Goal: Task Accomplishment & Management: Complete application form

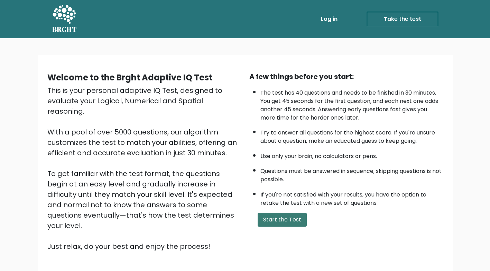
click at [278, 225] on button "Start the Test" at bounding box center [282, 219] width 49 height 14
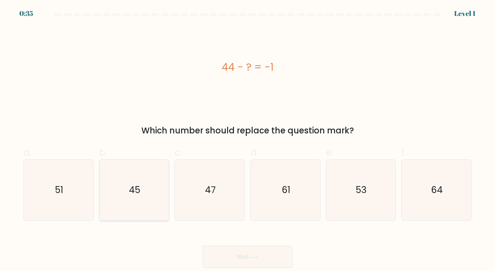
click at [129, 207] on icon "45" at bounding box center [134, 190] width 61 height 61
click at [248, 140] on input "b. 45" at bounding box center [248, 137] width 0 height 4
radio input "true"
click at [265, 257] on button "Next" at bounding box center [248, 256] width 90 height 22
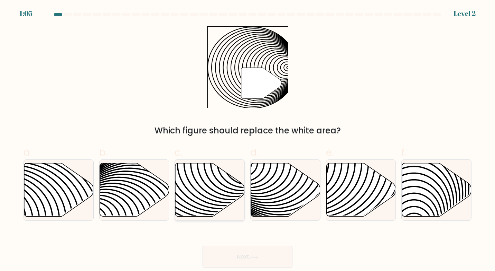
click at [212, 184] on icon at bounding box center [210, 189] width 70 height 53
click at [248, 140] on input "c." at bounding box center [248, 137] width 0 height 4
radio input "true"
click at [237, 256] on button "Next" at bounding box center [248, 256] width 90 height 22
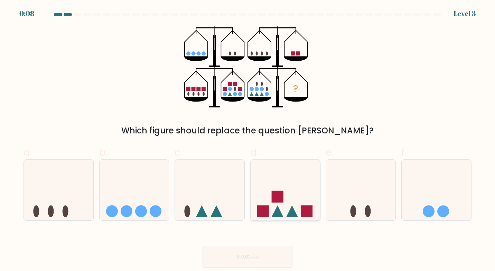
click at [296, 196] on icon at bounding box center [286, 189] width 70 height 57
click at [248, 140] on input "d." at bounding box center [248, 137] width 0 height 4
radio input "true"
click at [279, 257] on button "Next" at bounding box center [248, 256] width 90 height 22
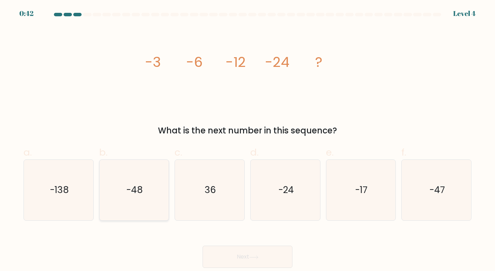
click at [143, 180] on icon "-48" at bounding box center [134, 190] width 61 height 61
click at [248, 140] on input "b. -48" at bounding box center [248, 137] width 0 height 4
radio input "true"
click at [253, 255] on icon at bounding box center [253, 257] width 9 height 4
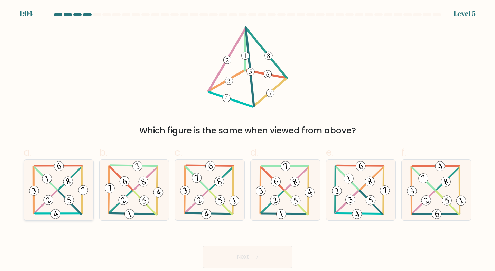
click at [45, 175] on 711 at bounding box center [46, 178] width 12 height 12
click at [248, 140] on input "a." at bounding box center [248, 137] width 0 height 4
radio input "true"
click at [258, 263] on button "Next" at bounding box center [248, 256] width 90 height 22
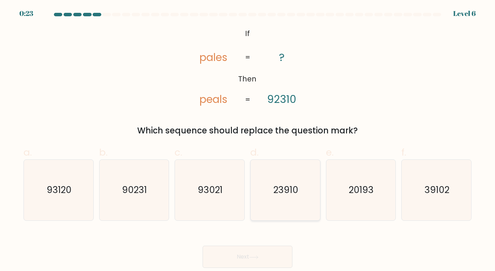
click at [281, 198] on icon "23910" at bounding box center [285, 190] width 61 height 61
click at [248, 140] on input "d. 23910" at bounding box center [248, 137] width 0 height 4
radio input "true"
click at [85, 197] on icon "93120" at bounding box center [58, 190] width 61 height 61
click at [248, 140] on input "a. 93120" at bounding box center [248, 137] width 0 height 4
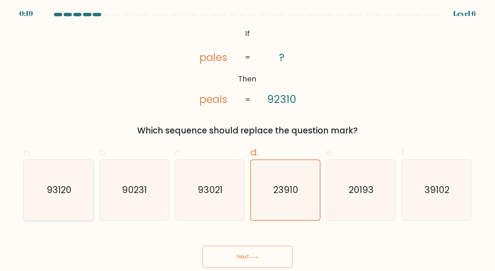
radio input "true"
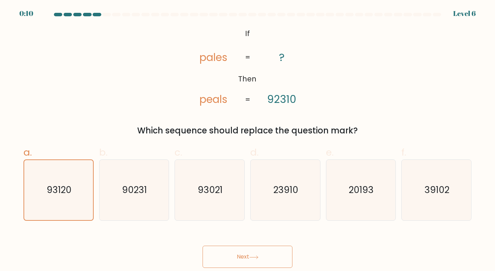
click at [234, 255] on button "Next" at bounding box center [248, 256] width 90 height 22
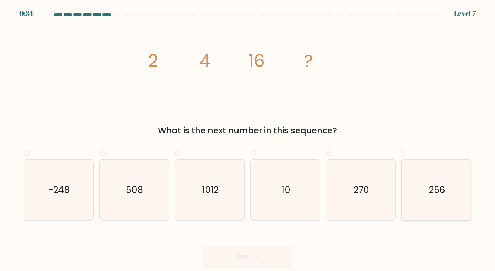
click at [443, 177] on icon "256" at bounding box center [437, 190] width 61 height 61
click at [248, 140] on input "f. 256" at bounding box center [248, 137] width 0 height 4
radio input "true"
click at [269, 249] on button "Next" at bounding box center [248, 256] width 90 height 22
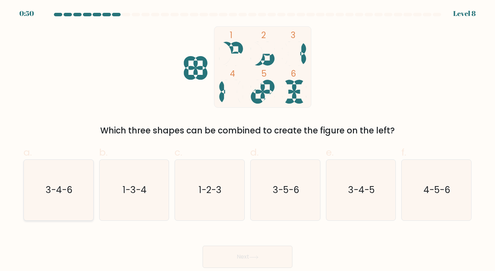
click at [73, 184] on icon "3-4-6" at bounding box center [58, 190] width 61 height 61
click at [248, 140] on input "a. 3-4-6" at bounding box center [248, 137] width 0 height 4
radio input "true"
click at [248, 252] on button "Next" at bounding box center [248, 256] width 90 height 22
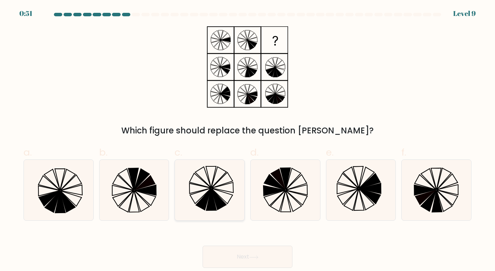
click at [225, 193] on icon at bounding box center [210, 190] width 61 height 61
click at [248, 140] on input "c." at bounding box center [248, 137] width 0 height 4
radio input "true"
click at [250, 251] on button "Next" at bounding box center [248, 256] width 90 height 22
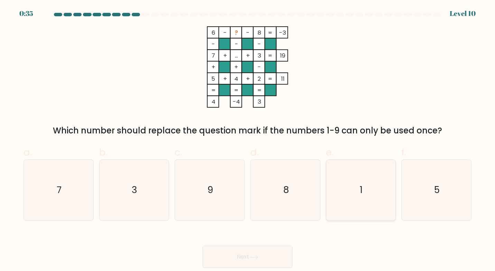
click at [351, 184] on icon "1" at bounding box center [361, 190] width 61 height 61
click at [248, 140] on input "e. 1" at bounding box center [248, 137] width 0 height 4
radio input "true"
click at [247, 259] on button "Next" at bounding box center [248, 256] width 90 height 22
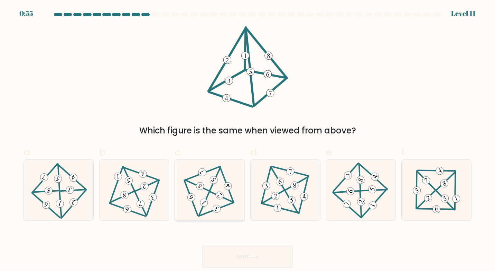
click at [213, 181] on 704 at bounding box center [214, 179] width 11 height 11
click at [248, 140] on input "c." at bounding box center [248, 137] width 0 height 4
radio input "true"
click at [253, 256] on icon at bounding box center [253, 257] width 9 height 4
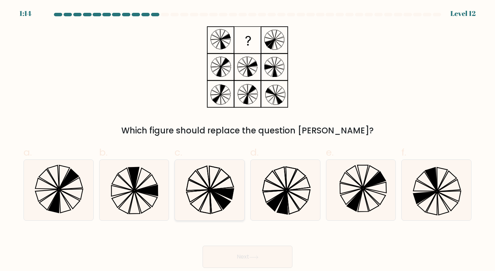
click at [226, 191] on icon at bounding box center [223, 193] width 24 height 10
click at [248, 140] on input "c." at bounding box center [248, 137] width 0 height 4
radio input "true"
click at [251, 255] on button "Next" at bounding box center [248, 256] width 90 height 22
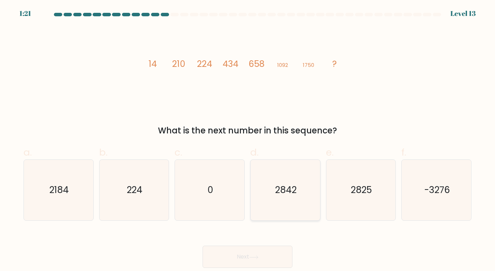
click at [314, 169] on icon "2842" at bounding box center [285, 190] width 61 height 61
click at [248, 140] on input "d. 2842" at bounding box center [248, 137] width 0 height 4
radio input "true"
click at [249, 261] on button "Next" at bounding box center [248, 256] width 90 height 22
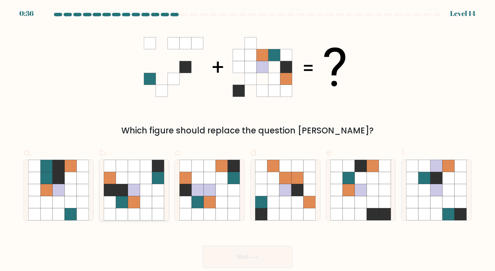
click at [133, 180] on icon at bounding box center [134, 178] width 12 height 12
click at [248, 140] on input "b." at bounding box center [248, 137] width 0 height 4
radio input "true"
click at [245, 253] on button "Next" at bounding box center [248, 256] width 90 height 22
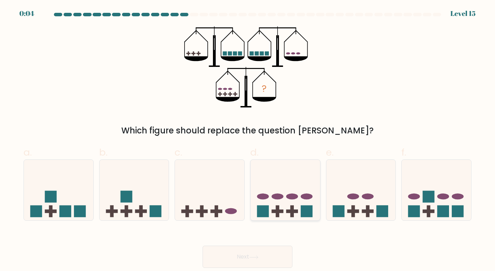
click at [287, 199] on icon at bounding box center [286, 189] width 70 height 57
click at [248, 140] on input "d." at bounding box center [248, 137] width 0 height 4
radio input "true"
click at [254, 253] on button "Next" at bounding box center [248, 256] width 90 height 22
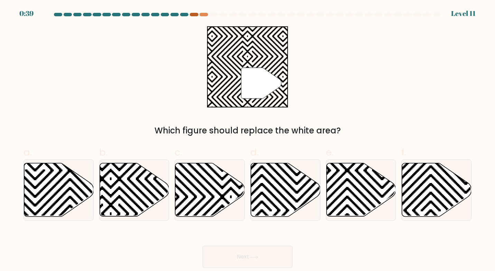
click at [195, 13] on div at bounding box center [194, 14] width 8 height 3
click at [437, 194] on icon at bounding box center [437, 189] width 70 height 53
click at [248, 140] on input "f." at bounding box center [248, 137] width 0 height 4
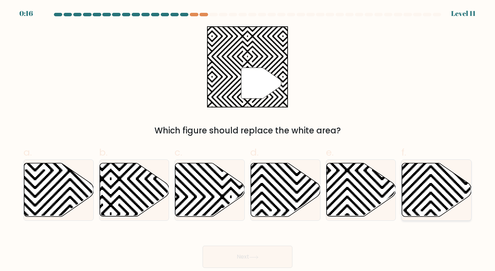
radio input "true"
click at [259, 264] on button "Next" at bounding box center [248, 256] width 90 height 22
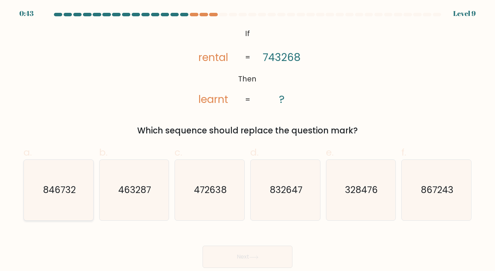
click at [43, 191] on text "846732" at bounding box center [59, 189] width 33 height 13
click at [248, 140] on input "a. 846732" at bounding box center [248, 137] width 0 height 4
radio input "true"
click at [251, 253] on button "Next" at bounding box center [248, 256] width 90 height 22
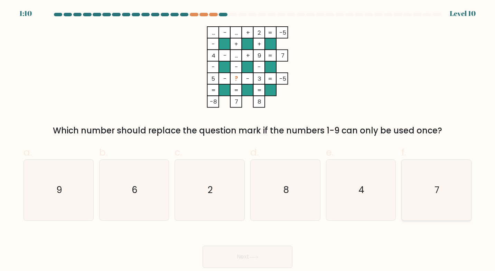
click at [441, 196] on icon "7" at bounding box center [437, 190] width 61 height 61
click at [248, 140] on input "f. 7" at bounding box center [248, 137] width 0 height 4
radio input "true"
click at [261, 252] on button "Next" at bounding box center [248, 256] width 90 height 22
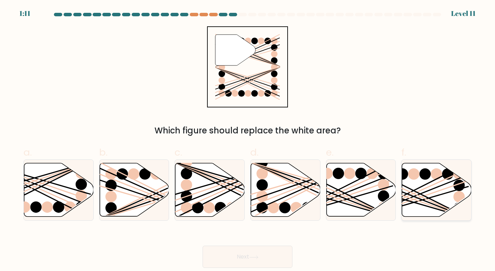
click at [416, 195] on line at bounding box center [413, 196] width 111 height 44
click at [248, 140] on input "f." at bounding box center [248, 137] width 0 height 4
radio input "true"
click at [270, 252] on button "Next" at bounding box center [248, 256] width 90 height 22
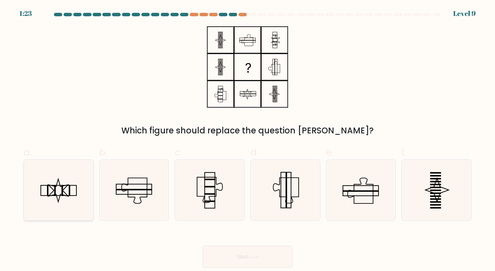
click at [71, 188] on icon at bounding box center [58, 190] width 61 height 61
click at [248, 140] on input "a." at bounding box center [248, 137] width 0 height 4
radio input "true"
click at [240, 259] on button "Next" at bounding box center [248, 256] width 90 height 22
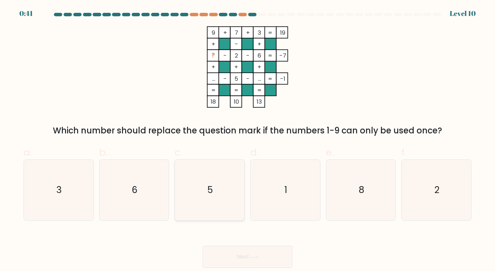
click at [211, 198] on icon "5" at bounding box center [210, 190] width 61 height 61
click at [248, 140] on input "c. 5" at bounding box center [248, 137] width 0 height 4
radio input "true"
click at [257, 252] on button "Next" at bounding box center [248, 256] width 90 height 22
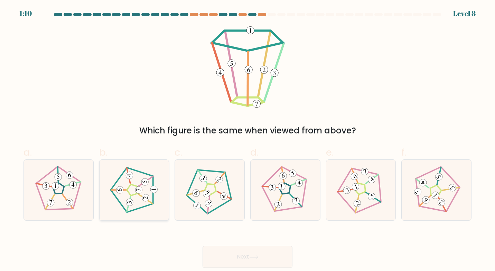
click at [136, 180] on icon at bounding box center [134, 189] width 48 height 48
click at [248, 140] on input "b." at bounding box center [248, 137] width 0 height 4
radio input "true"
click at [208, 209] on 371 at bounding box center [208, 204] width 17 height 18
click at [248, 140] on input "c." at bounding box center [248, 137] width 0 height 4
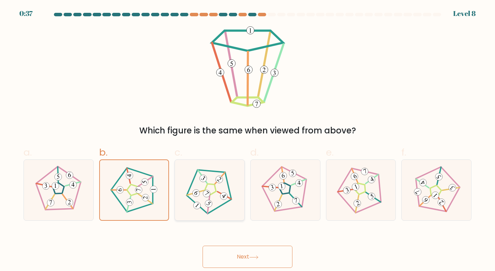
radio input "true"
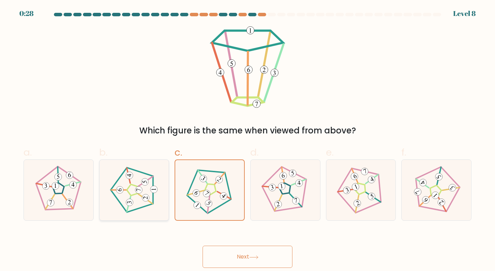
click at [133, 177] on 193 at bounding box center [129, 175] width 7 height 7
click at [248, 140] on input "b." at bounding box center [248, 137] width 0 height 4
radio input "true"
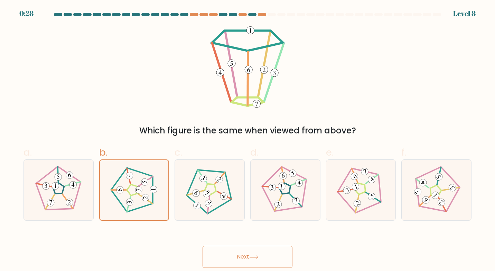
click at [238, 253] on button "Next" at bounding box center [248, 256] width 90 height 22
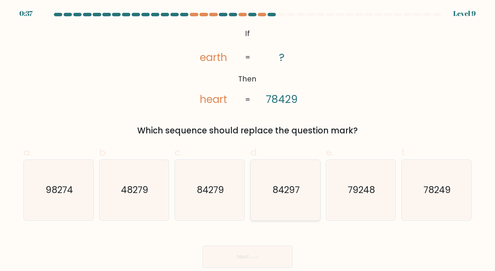
click at [274, 201] on icon "84297" at bounding box center [285, 190] width 61 height 61
click at [248, 140] on input "d. 84297" at bounding box center [248, 137] width 0 height 4
radio input "true"
click at [258, 257] on icon at bounding box center [253, 257] width 9 height 4
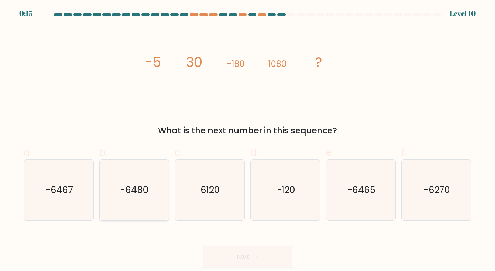
click at [136, 193] on text "-6480" at bounding box center [135, 189] width 28 height 13
click at [248, 140] on input "b. -6480" at bounding box center [248, 137] width 0 height 4
radio input "true"
click at [233, 256] on button "Next" at bounding box center [248, 256] width 90 height 22
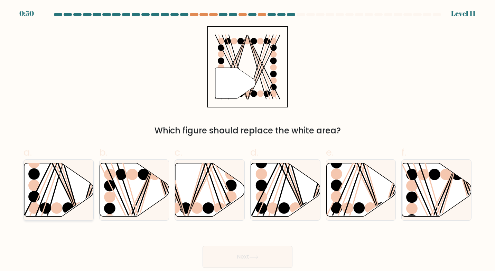
click at [63, 190] on icon at bounding box center [59, 189] width 70 height 53
click at [248, 140] on input "a." at bounding box center [248, 137] width 0 height 4
radio input "true"
click at [236, 248] on button "Next" at bounding box center [248, 256] width 90 height 22
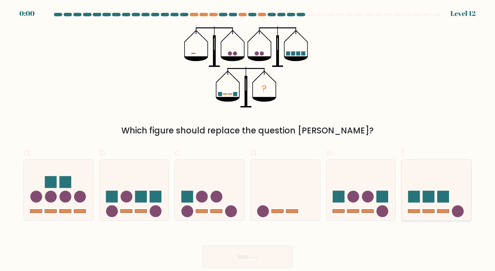
click at [467, 195] on icon at bounding box center [437, 189] width 70 height 57
click at [248, 140] on input "f." at bounding box center [248, 137] width 0 height 4
radio input "true"
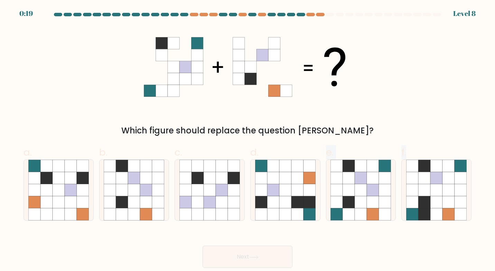
drag, startPoint x: 283, startPoint y: 198, endPoint x: 377, endPoint y: 251, distance: 107.2
click at [377, 251] on form at bounding box center [247, 140] width 495 height 255
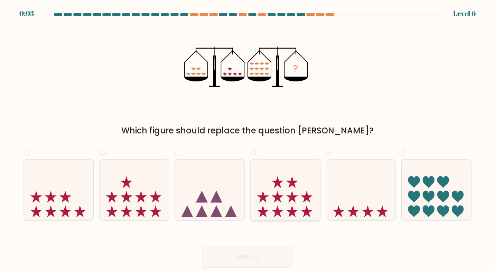
click at [283, 207] on icon at bounding box center [286, 189] width 70 height 57
click at [248, 140] on input "d." at bounding box center [248, 137] width 0 height 4
radio input "true"
click at [270, 260] on button "Next" at bounding box center [248, 256] width 90 height 22
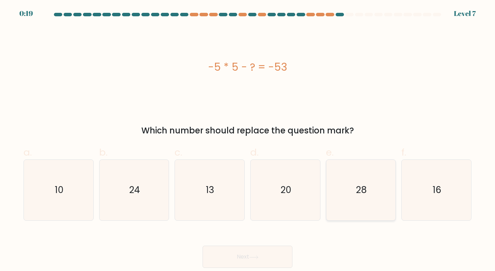
click at [380, 206] on icon "28" at bounding box center [361, 190] width 61 height 61
click at [248, 140] on input "e. 28" at bounding box center [248, 137] width 0 height 4
radio input "true"
click at [254, 251] on button "Next" at bounding box center [248, 256] width 90 height 22
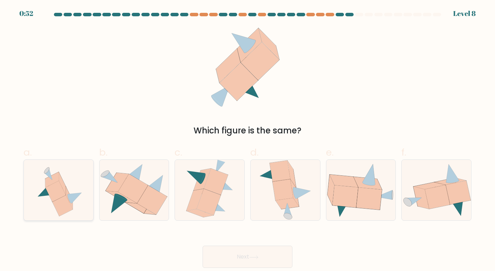
click at [60, 203] on icon at bounding box center [63, 205] width 20 height 21
click at [248, 140] on input "a." at bounding box center [248, 137] width 0 height 4
radio input "true"
click at [243, 258] on button "Next" at bounding box center [248, 256] width 90 height 22
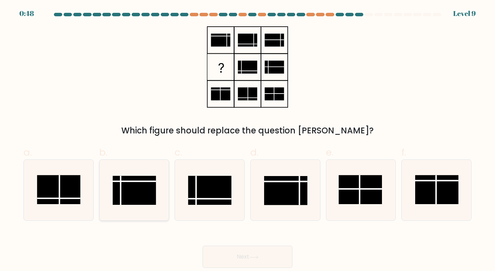
click at [120, 176] on rect at bounding box center [135, 189] width 44 height 29
click at [248, 140] on input "b." at bounding box center [248, 137] width 0 height 4
radio input "true"
click at [270, 262] on button "Next" at bounding box center [248, 256] width 90 height 22
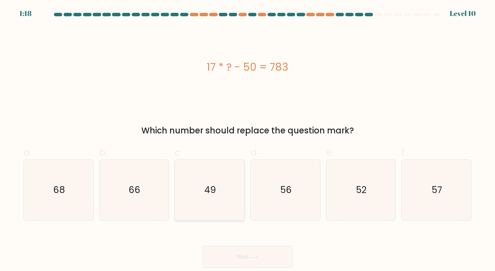
click at [215, 199] on icon "49" at bounding box center [210, 190] width 61 height 61
click at [248, 140] on input "c. 49" at bounding box center [248, 137] width 0 height 4
radio input "true"
click at [267, 254] on button "Next" at bounding box center [248, 256] width 90 height 22
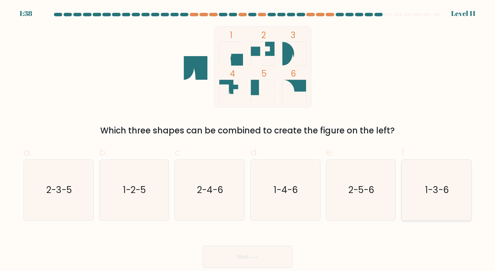
click at [428, 180] on icon "1-3-6" at bounding box center [437, 190] width 61 height 61
click at [248, 140] on input "f. 1-3-6" at bounding box center [248, 137] width 0 height 4
radio input "true"
click at [253, 255] on icon at bounding box center [253, 257] width 9 height 4
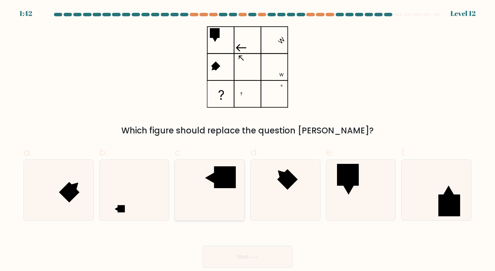
click at [211, 202] on icon at bounding box center [210, 190] width 61 height 61
click at [248, 140] on input "c." at bounding box center [248, 137] width 0 height 4
radio input "true"
click at [157, 205] on icon at bounding box center [134, 190] width 61 height 61
click at [248, 140] on input "b." at bounding box center [248, 137] width 0 height 4
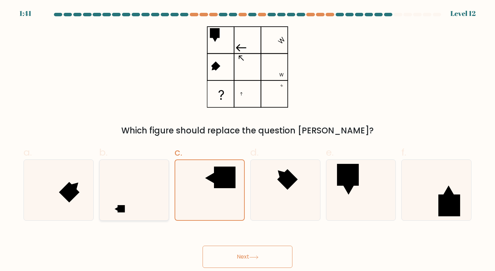
radio input "true"
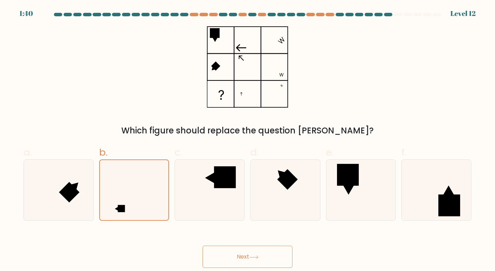
click at [226, 252] on button "Next" at bounding box center [248, 256] width 90 height 22
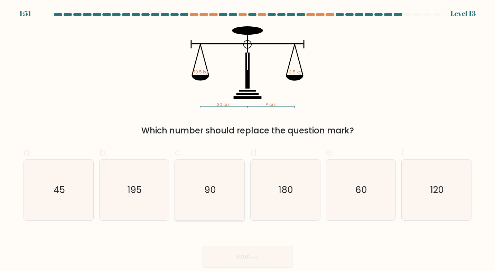
click at [212, 186] on text "90" at bounding box center [210, 189] width 12 height 13
click at [248, 140] on input "c. 90" at bounding box center [248, 137] width 0 height 4
radio input "true"
click at [246, 251] on button "Next" at bounding box center [248, 256] width 90 height 22
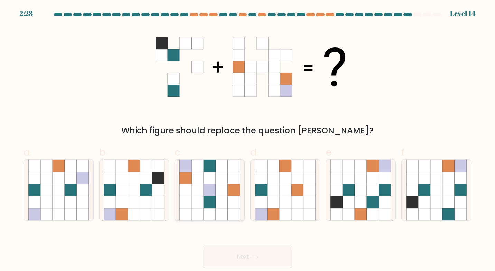
click at [203, 203] on icon at bounding box center [198, 202] width 12 height 12
click at [248, 140] on input "c." at bounding box center [248, 137] width 0 height 4
radio input "true"
click at [234, 261] on button "Next" at bounding box center [248, 256] width 90 height 22
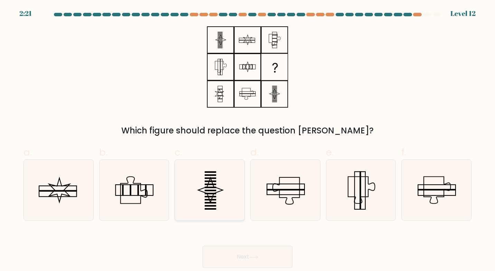
click at [205, 198] on icon at bounding box center [210, 190] width 61 height 61
click at [248, 140] on input "c." at bounding box center [248, 137] width 0 height 4
radio input "true"
click at [257, 247] on button "Next" at bounding box center [248, 256] width 90 height 22
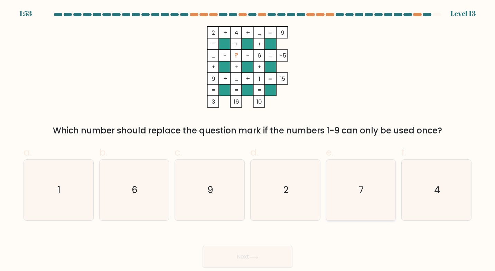
click at [384, 195] on icon "7" at bounding box center [361, 190] width 61 height 61
click at [248, 140] on input "e. 7" at bounding box center [248, 137] width 0 height 4
radio input "true"
click at [283, 256] on button "Next" at bounding box center [248, 256] width 90 height 22
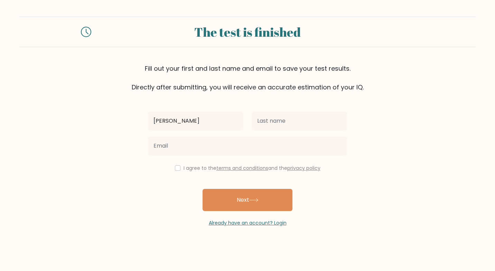
type input "[PERSON_NAME]"
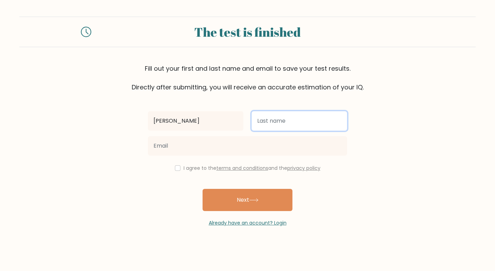
click at [293, 128] on input "text" at bounding box center [299, 120] width 95 height 19
type input "[PERSON_NAME]"
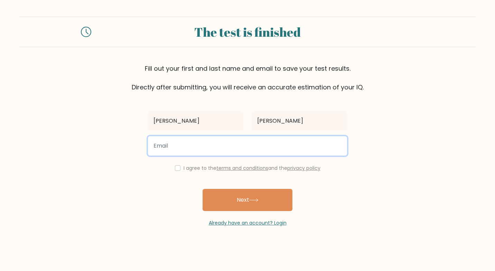
click at [199, 143] on input "email" at bounding box center [247, 145] width 199 height 19
type input "[PERSON_NAME][EMAIL_ADDRESS][PERSON_NAME][DOMAIN_NAME]"
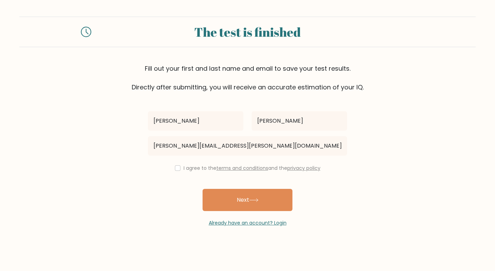
click at [171, 165] on div "I agree to the terms and conditions and the privacy policy" at bounding box center [248, 168] width 208 height 8
click at [177, 168] on input "checkbox" at bounding box center [178, 168] width 6 height 6
checkbox input "true"
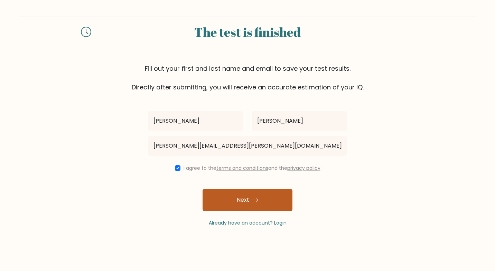
click at [259, 199] on icon at bounding box center [253, 200] width 9 height 4
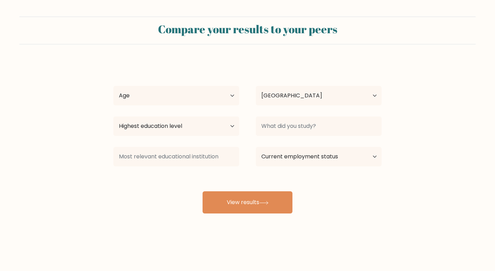
select select "EG"
click at [189, 95] on select "Age Under [DEMOGRAPHIC_DATA] [DEMOGRAPHIC_DATA] [DEMOGRAPHIC_DATA] [DEMOGRAPHIC…" at bounding box center [176, 95] width 126 height 19
select select "18_24"
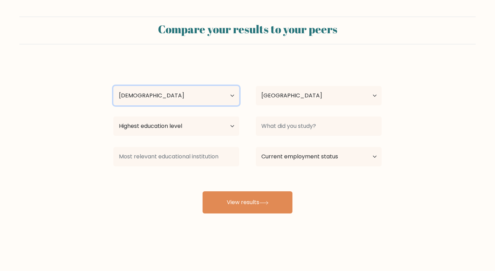
click at [113, 86] on select "Age Under [DEMOGRAPHIC_DATA] [DEMOGRAPHIC_DATA] [DEMOGRAPHIC_DATA] [DEMOGRAPHIC…" at bounding box center [176, 95] width 126 height 19
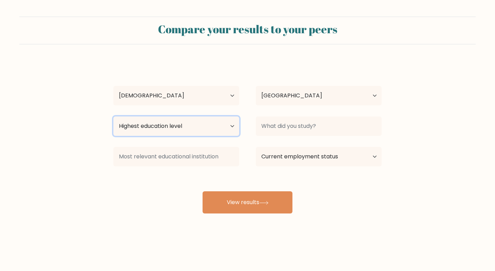
click at [176, 127] on select "Highest education level No schooling Primary Lower Secondary Upper Secondary Oc…" at bounding box center [176, 125] width 126 height 19
select select "bachelors_degree"
click at [113, 116] on select "Highest education level No schooling Primary Lower Secondary Upper Secondary Oc…" at bounding box center [176, 125] width 126 height 19
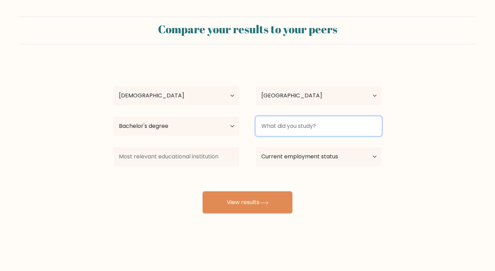
click at [300, 130] on input at bounding box center [319, 125] width 126 height 19
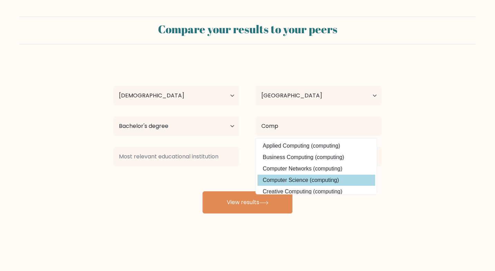
click at [310, 181] on option "Computer Science (computing)" at bounding box center [317, 179] width 118 height 11
type input "Computer Science"
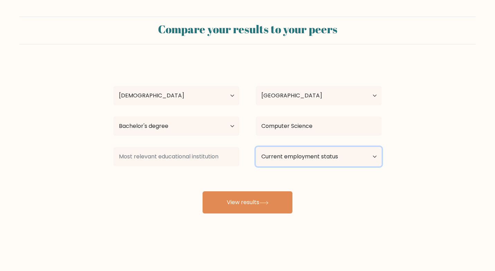
click at [316, 162] on select "Current employment status Employed Student Retired Other / prefer not to answer" at bounding box center [319, 156] width 126 height 19
click at [256, 147] on select "Current employment status Employed Student Retired Other / prefer not to answer" at bounding box center [319, 156] width 126 height 19
click at [335, 155] on select "Current employment status Employed Student Retired Other / prefer not to answer" at bounding box center [319, 156] width 126 height 19
select select "employed"
click at [256, 147] on select "Current employment status Employed Student Retired Other / prefer not to answer" at bounding box center [319, 156] width 126 height 19
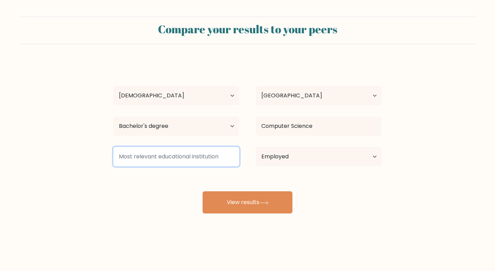
click at [227, 161] on input at bounding box center [176, 156] width 126 height 19
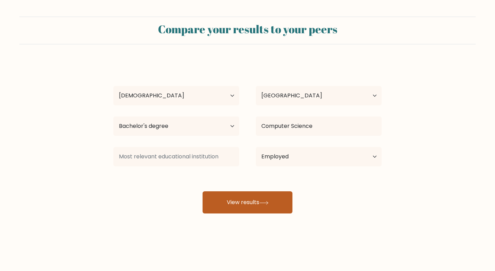
click at [242, 202] on button "View results" at bounding box center [248, 202] width 90 height 22
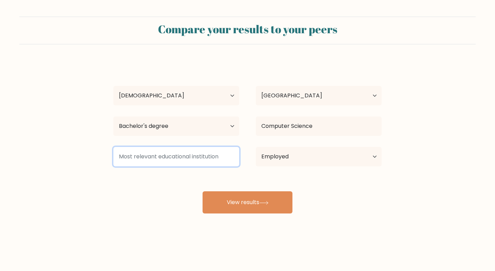
click at [206, 163] on input at bounding box center [176, 156] width 126 height 19
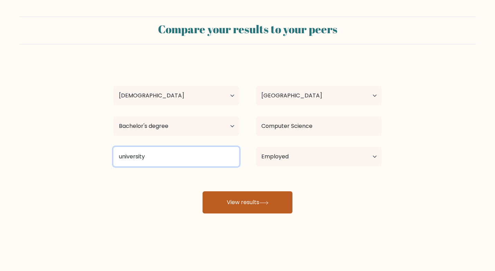
type input "university"
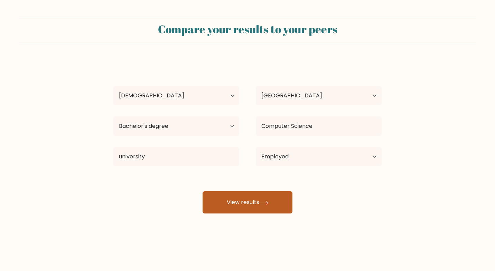
click at [244, 208] on button "View results" at bounding box center [248, 202] width 90 height 22
